Goal: Task Accomplishment & Management: Manage account settings

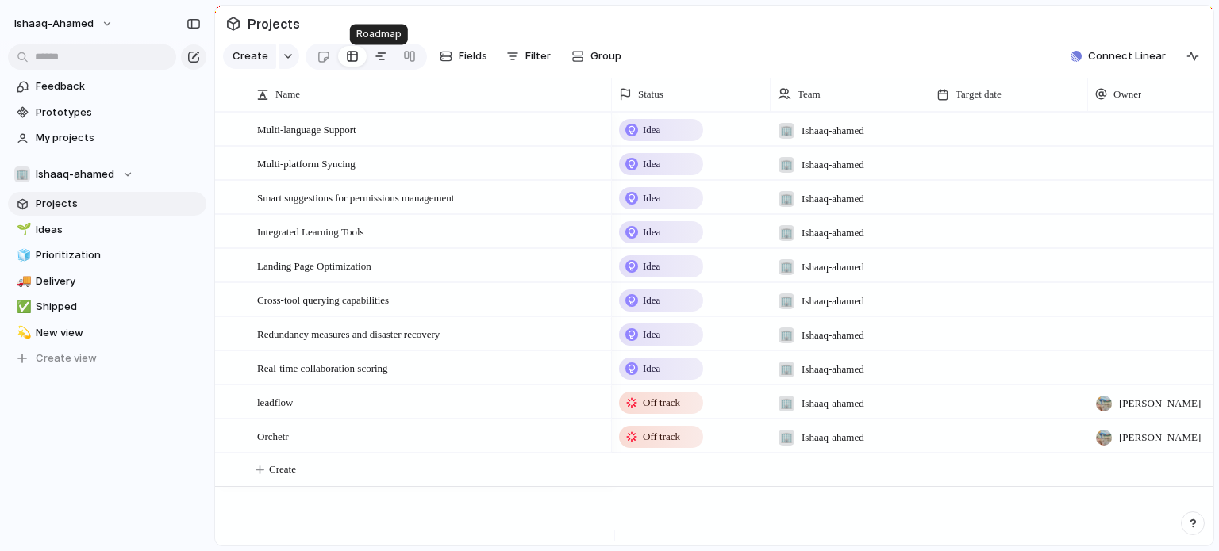
click at [382, 69] on div at bounding box center [381, 56] width 13 height 25
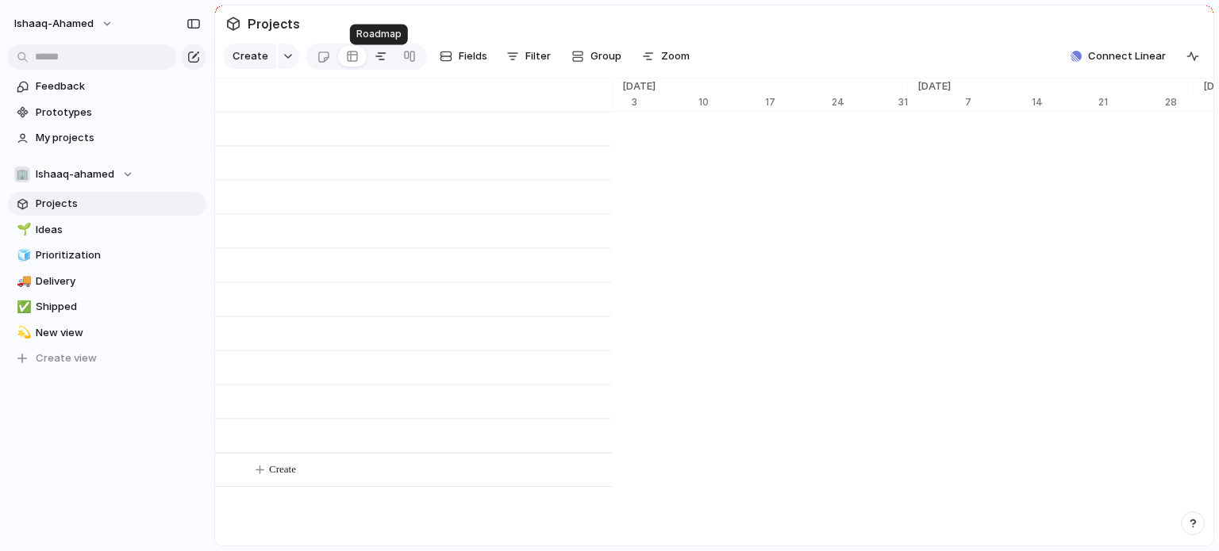
scroll to position [0, 10186]
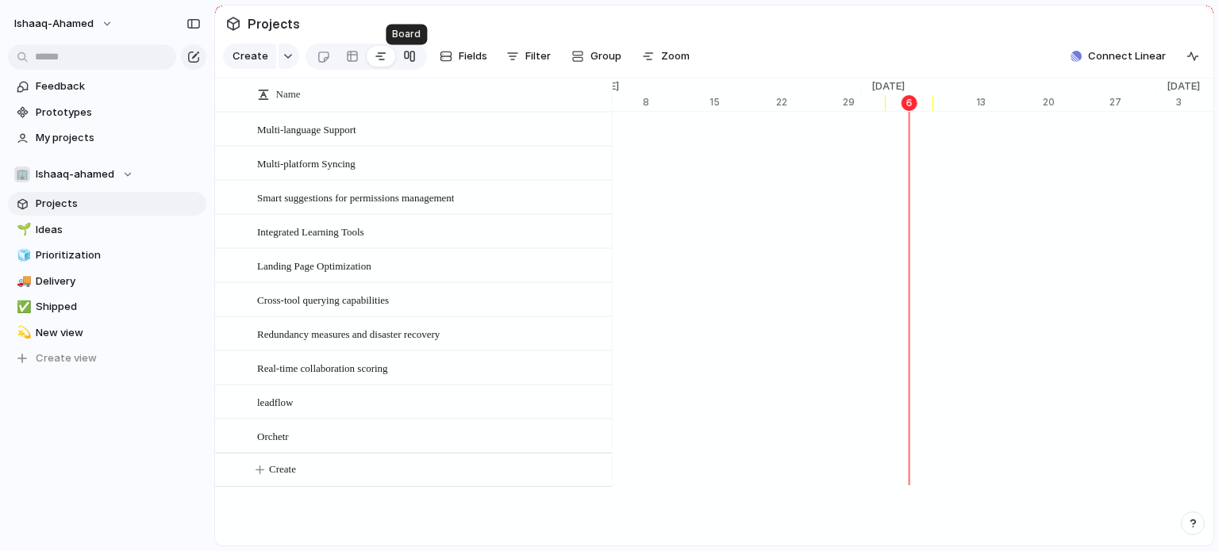
click at [409, 63] on div at bounding box center [409, 56] width 13 height 25
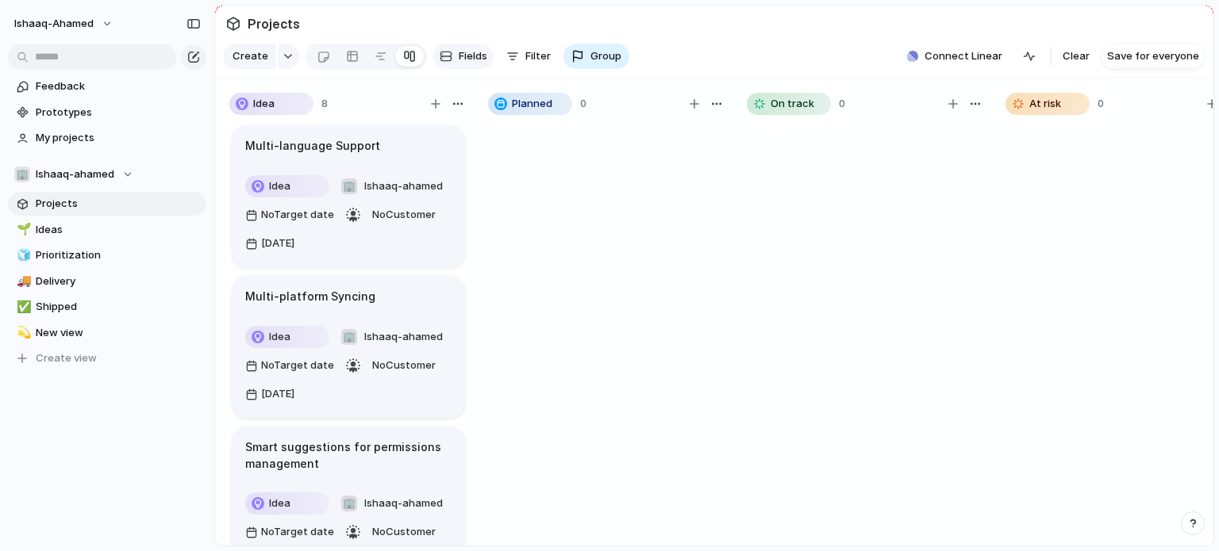
click at [464, 64] on span "Fields" at bounding box center [473, 56] width 29 height 16
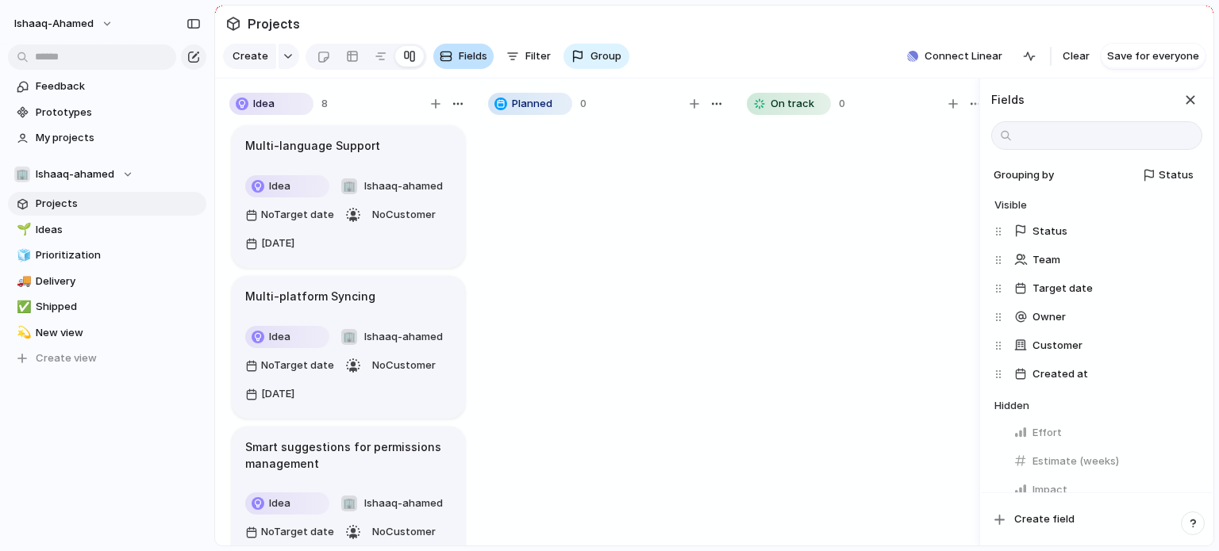
click at [464, 64] on span "Fields" at bounding box center [473, 56] width 29 height 16
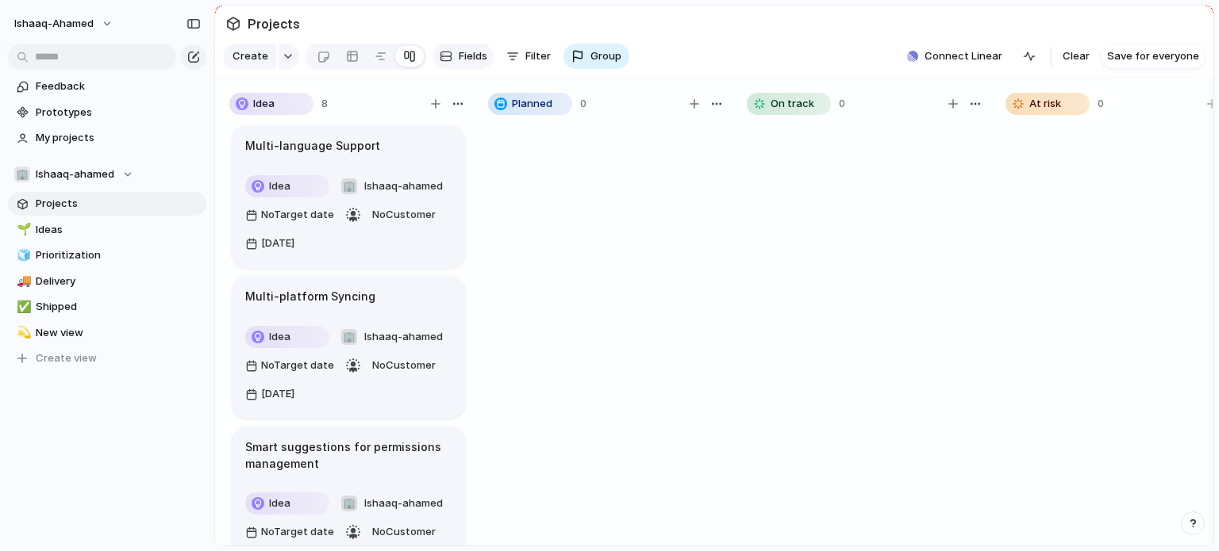
click at [464, 64] on span "Fields" at bounding box center [473, 56] width 29 height 16
click at [124, 96] on link "Feedback" at bounding box center [107, 87] width 198 height 24
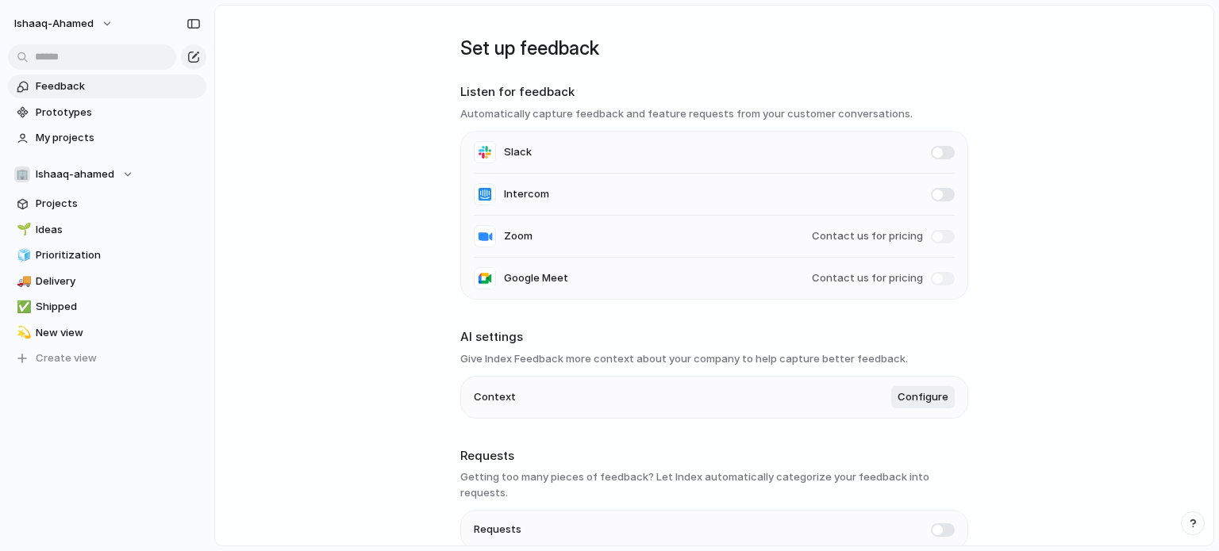
click at [124, 96] on link "Feedback" at bounding box center [107, 87] width 198 height 24
click at [95, 33] on button "ishaaq-ahamed" at bounding box center [64, 23] width 114 height 25
click at [95, 98] on li "Change theme" at bounding box center [77, 110] width 132 height 25
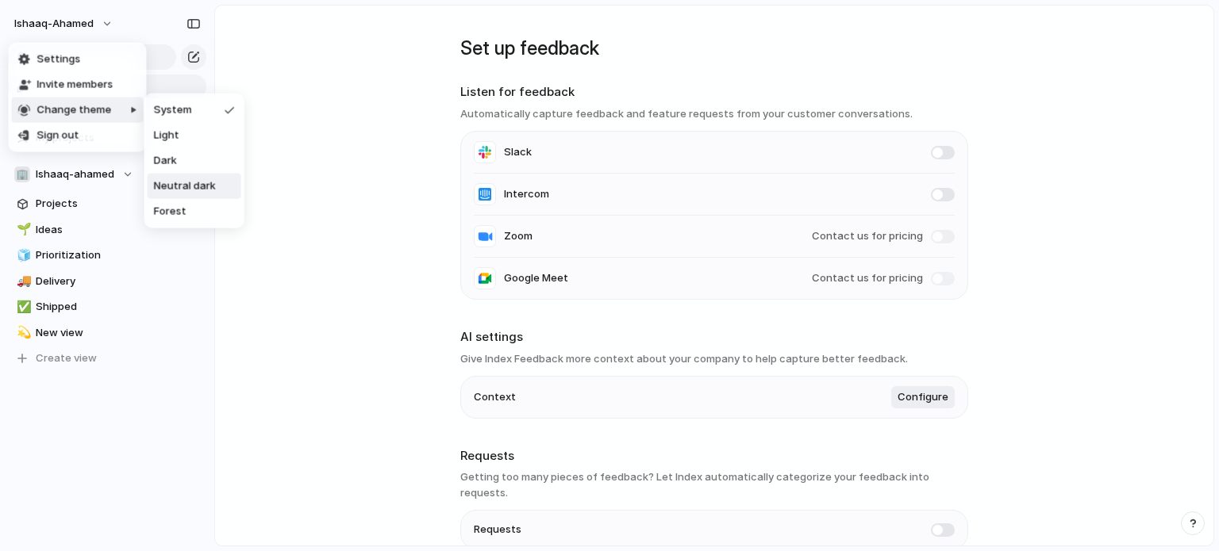
click at [173, 186] on span "Neutral dark" at bounding box center [185, 187] width 62 height 16
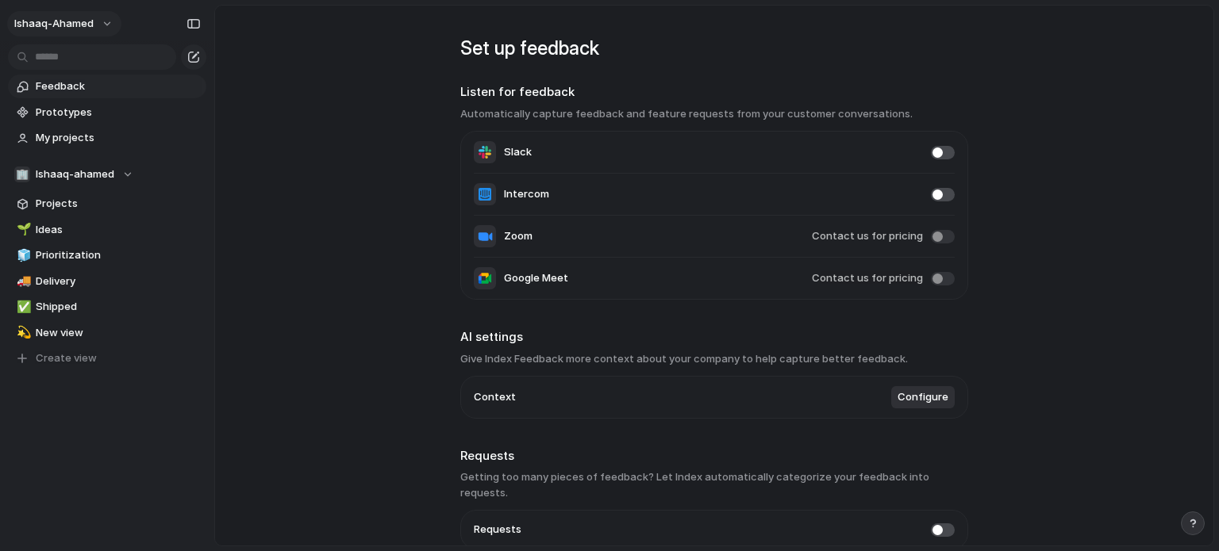
click at [97, 15] on button "ishaaq-ahamed" at bounding box center [64, 23] width 114 height 25
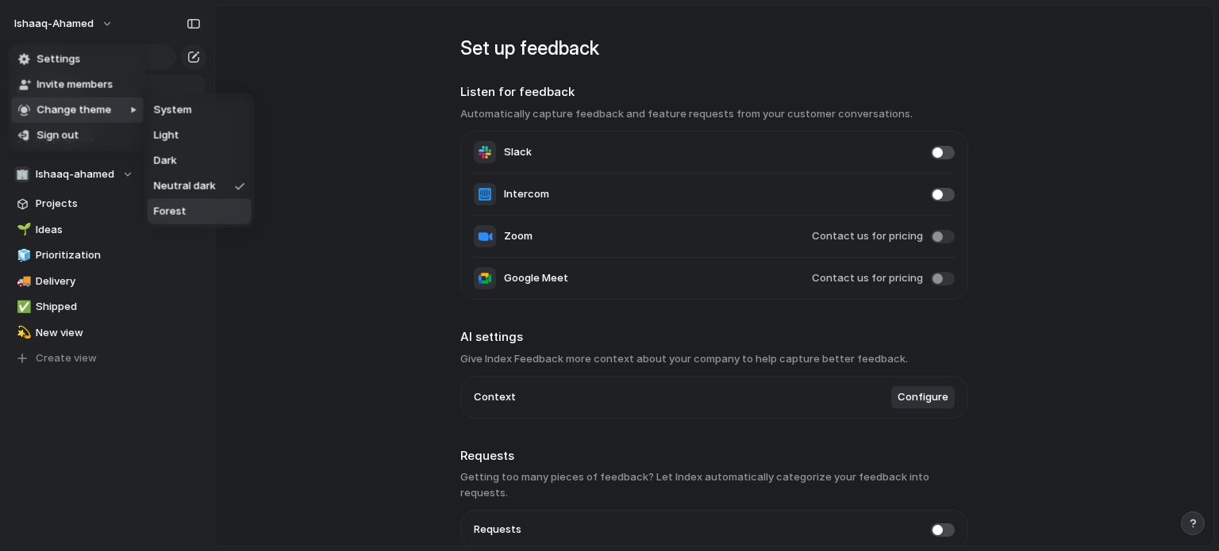
click at [157, 213] on span "Forest" at bounding box center [170, 212] width 33 height 16
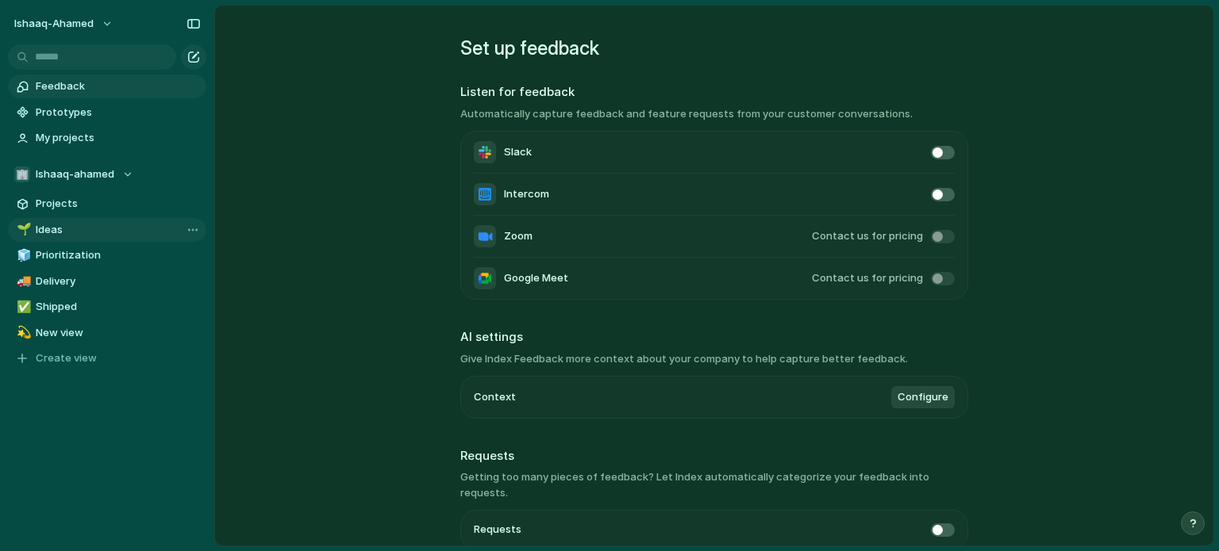
click at [63, 224] on span "Ideas" at bounding box center [118, 230] width 165 height 16
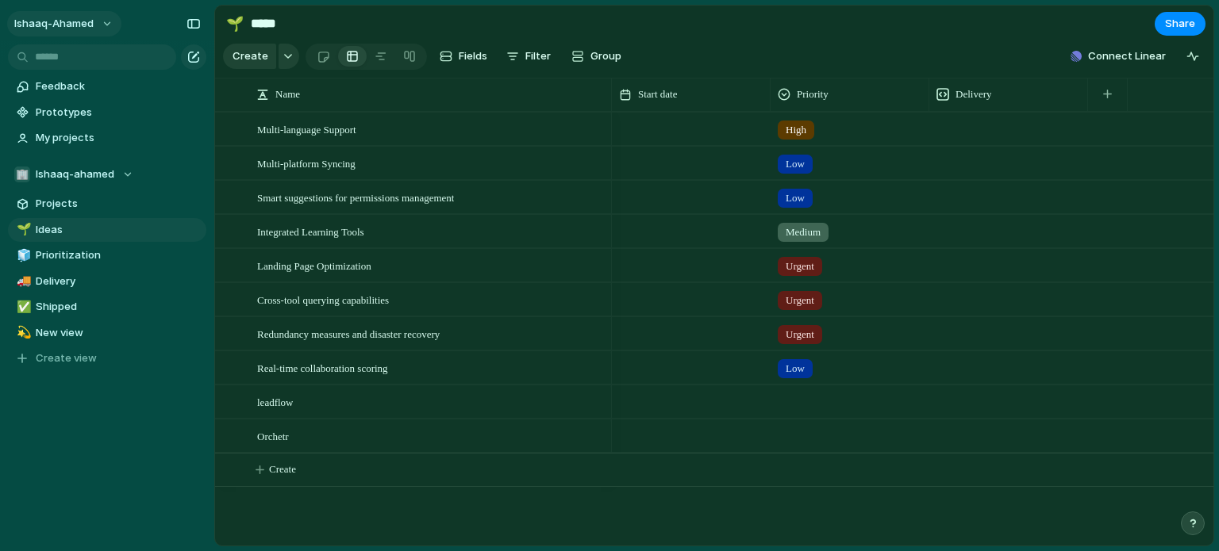
click at [100, 19] on button "ishaaq-ahamed" at bounding box center [64, 23] width 114 height 25
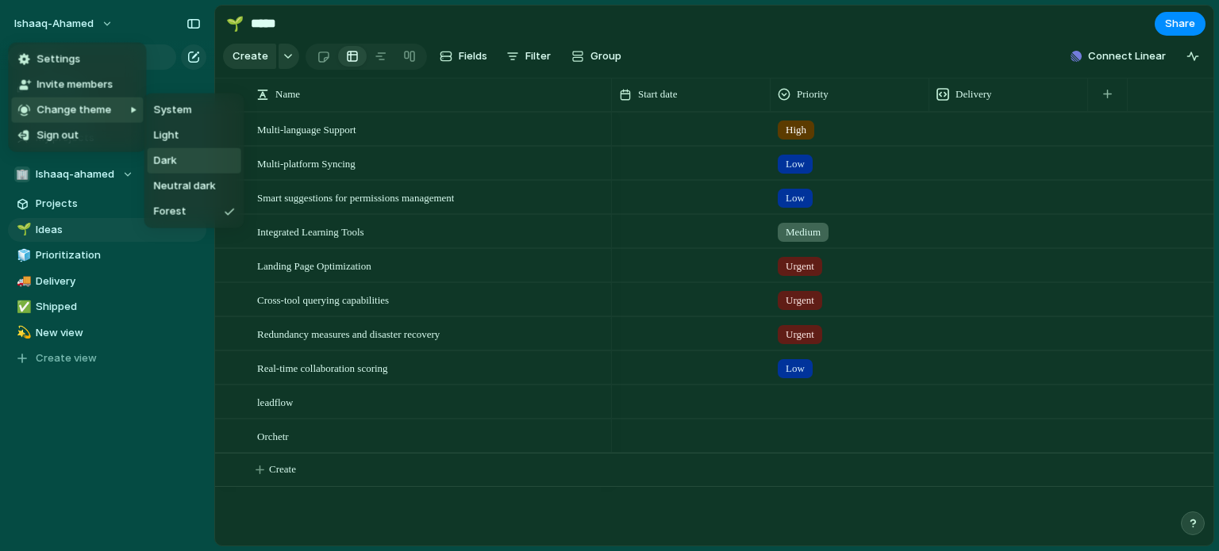
click at [175, 162] on span "Dark" at bounding box center [165, 161] width 23 height 16
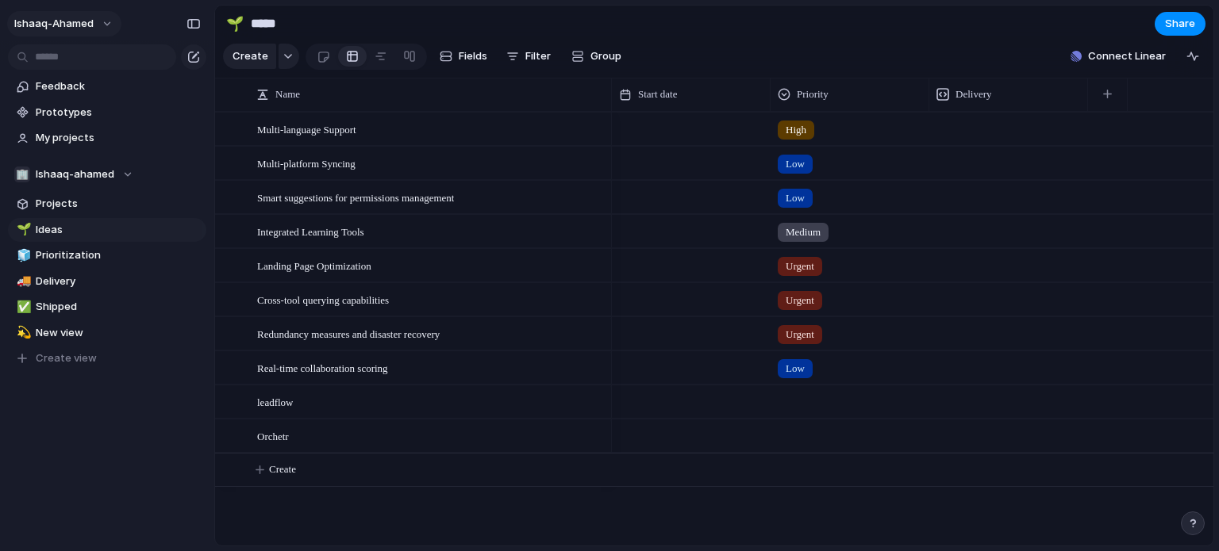
click at [102, 20] on button "ishaaq-ahamed" at bounding box center [64, 23] width 114 height 25
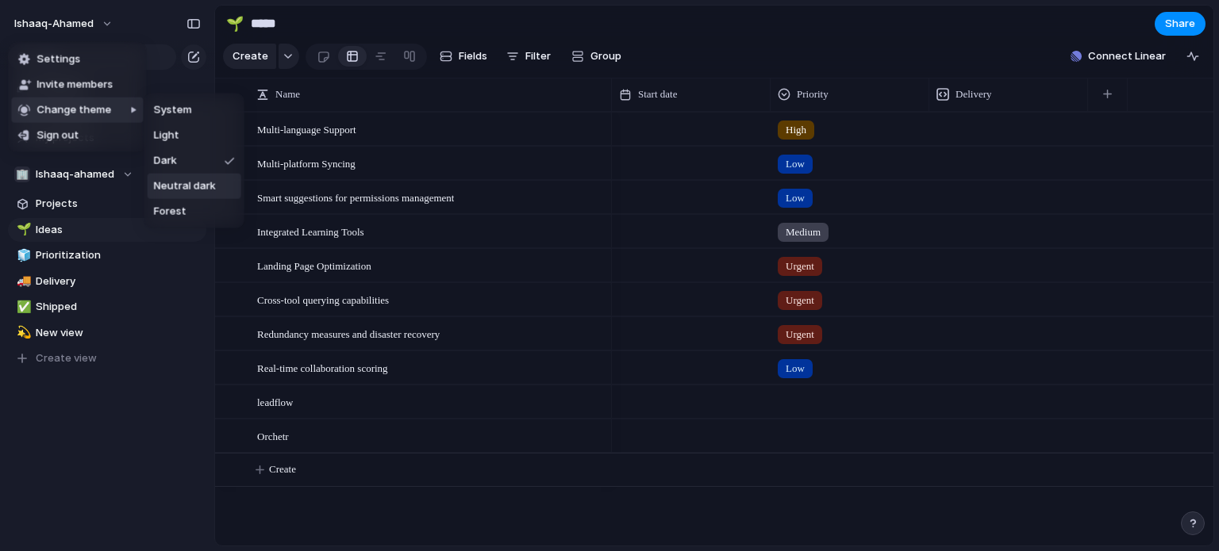
click at [178, 180] on span "Neutral dark" at bounding box center [185, 187] width 62 height 16
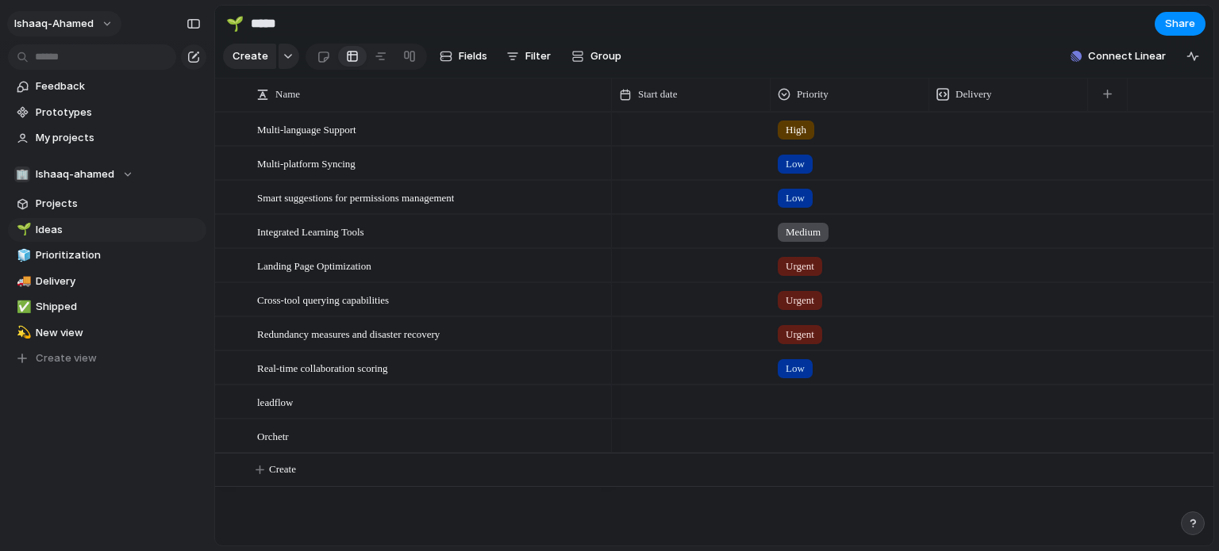
click at [85, 19] on span "ishaaq-ahamed" at bounding box center [53, 24] width 79 height 16
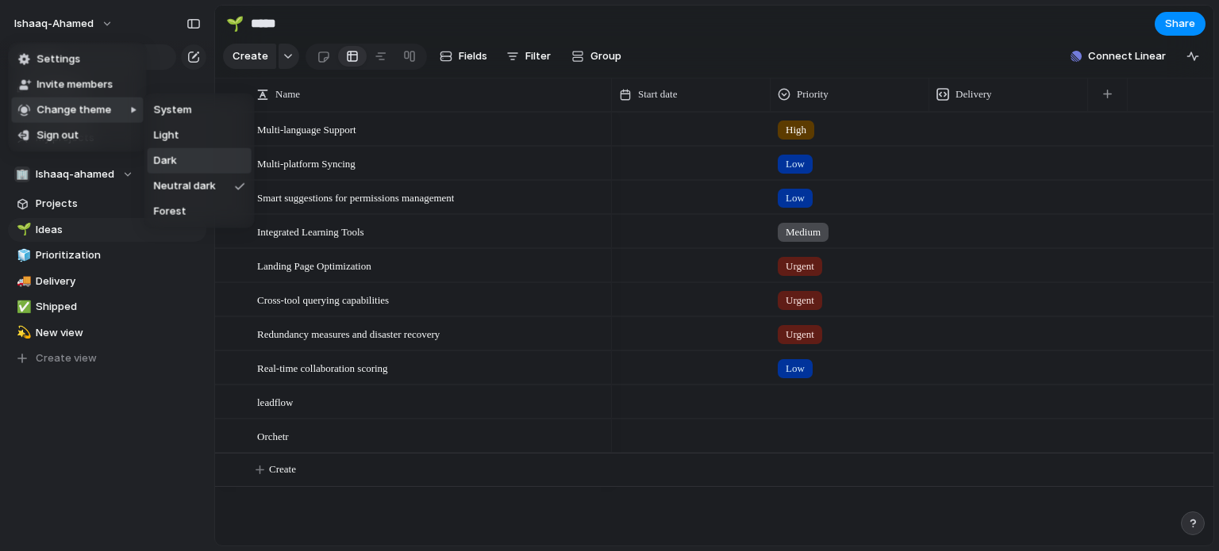
click at [169, 154] on span "Dark" at bounding box center [165, 161] width 23 height 16
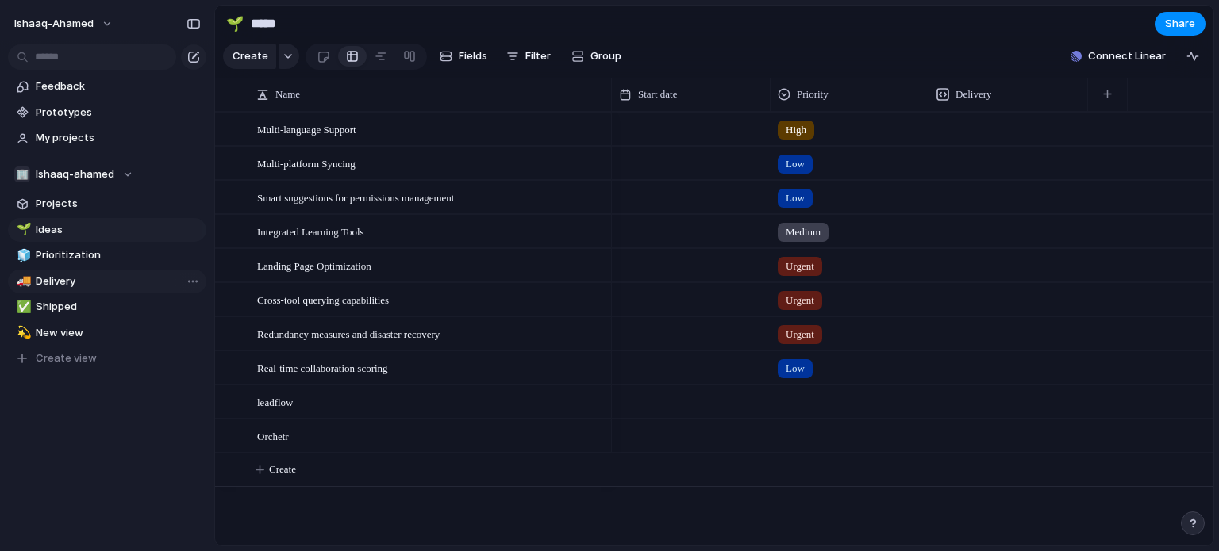
click at [89, 285] on span "Delivery" at bounding box center [118, 282] width 165 height 16
type input "********"
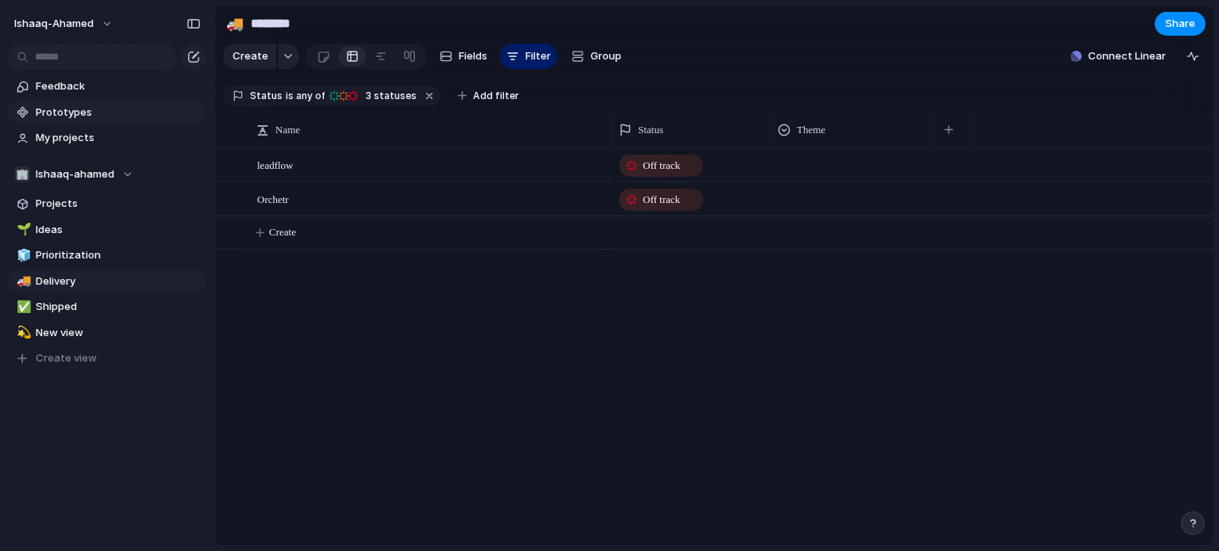
click at [86, 107] on span "Prototypes" at bounding box center [118, 113] width 165 height 16
click at [54, 18] on span "ishaaq-ahamed" at bounding box center [53, 24] width 79 height 16
